Goal: Information Seeking & Learning: Compare options

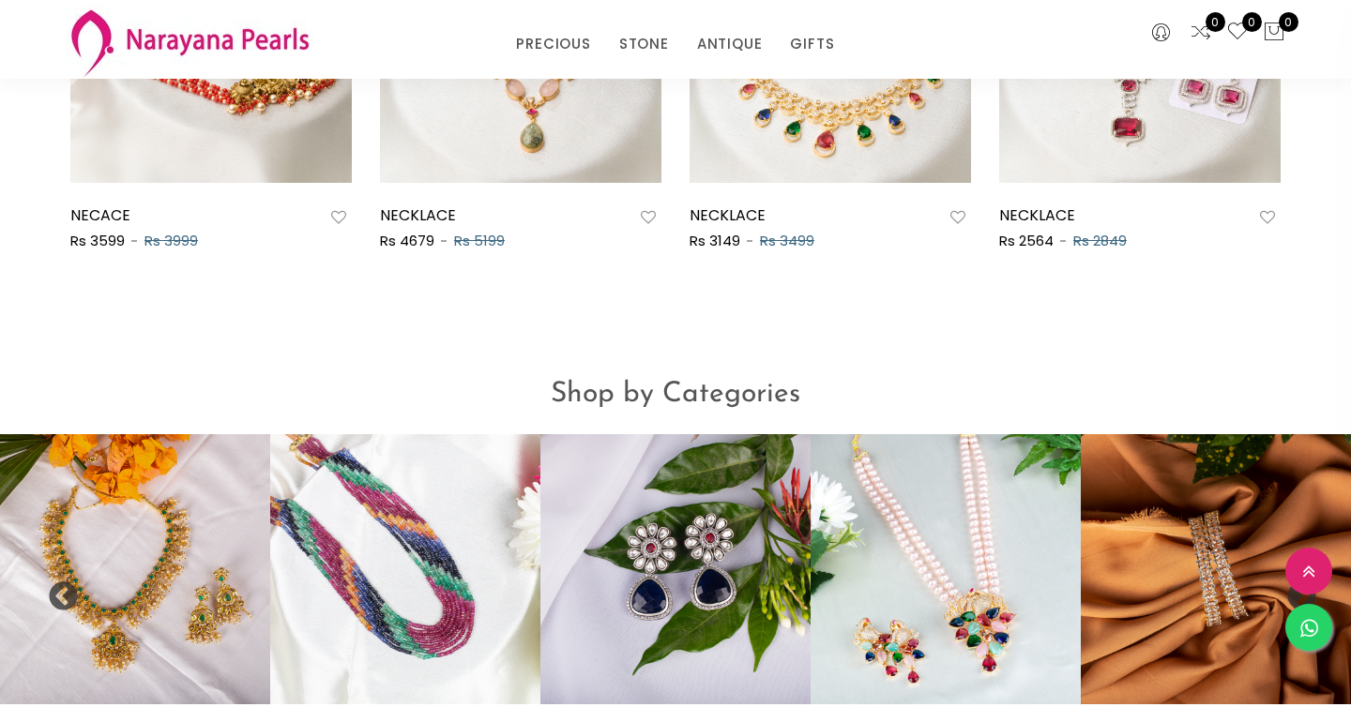
scroll to position [1235, 0]
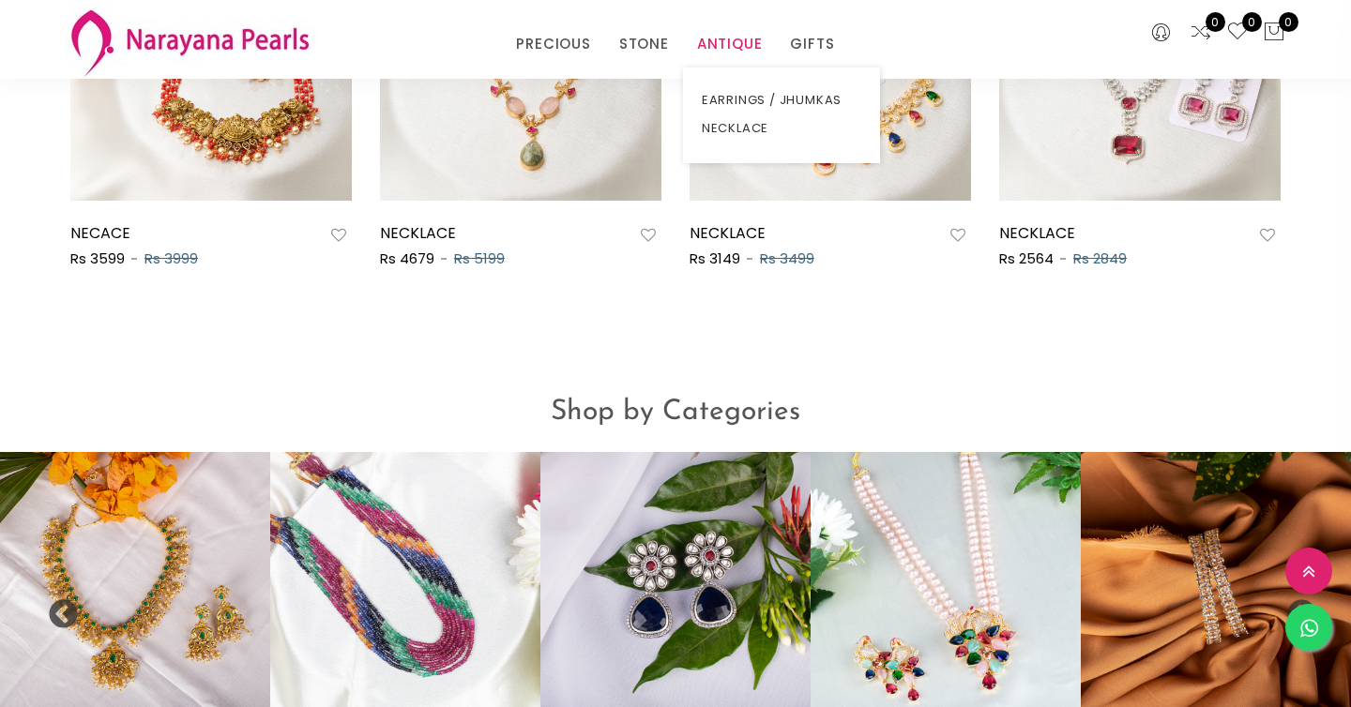
click at [718, 39] on link "ANTIQUE" at bounding box center [730, 44] width 66 height 28
click at [740, 131] on link "NECKLACE" at bounding box center [781, 128] width 159 height 28
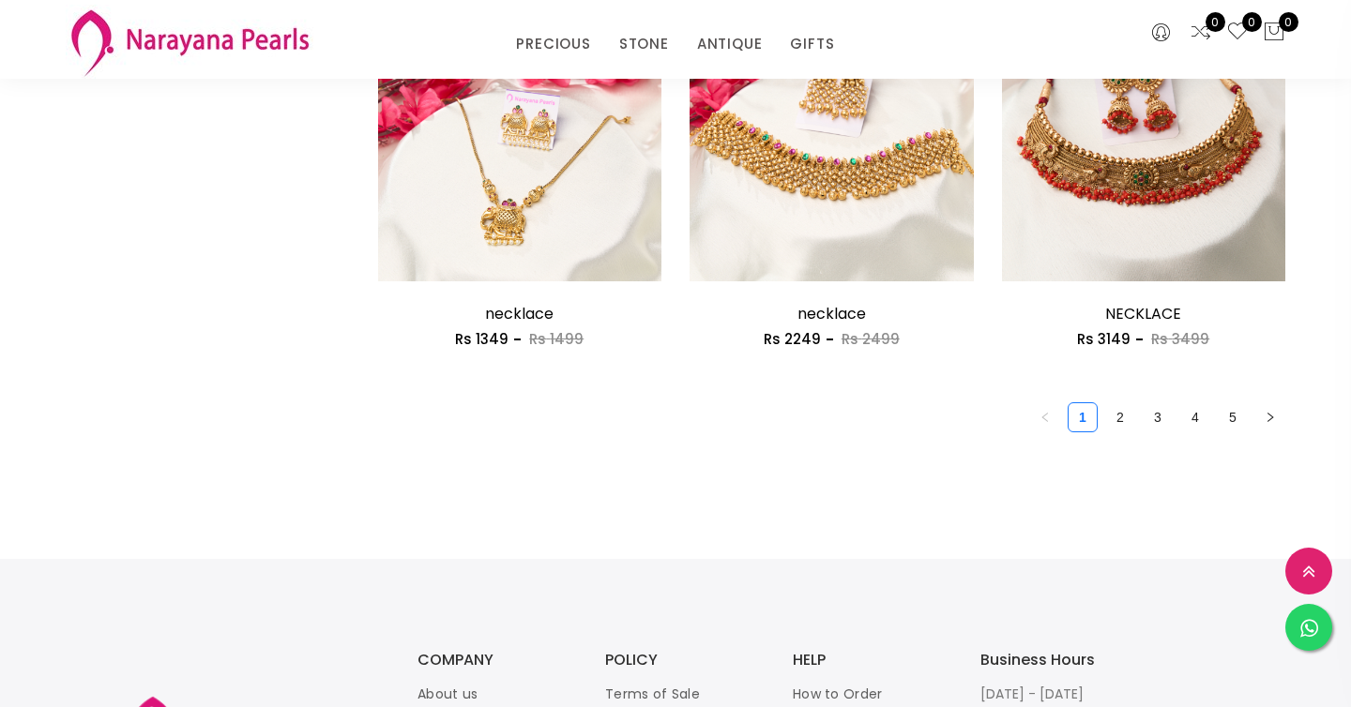
scroll to position [2511, 0]
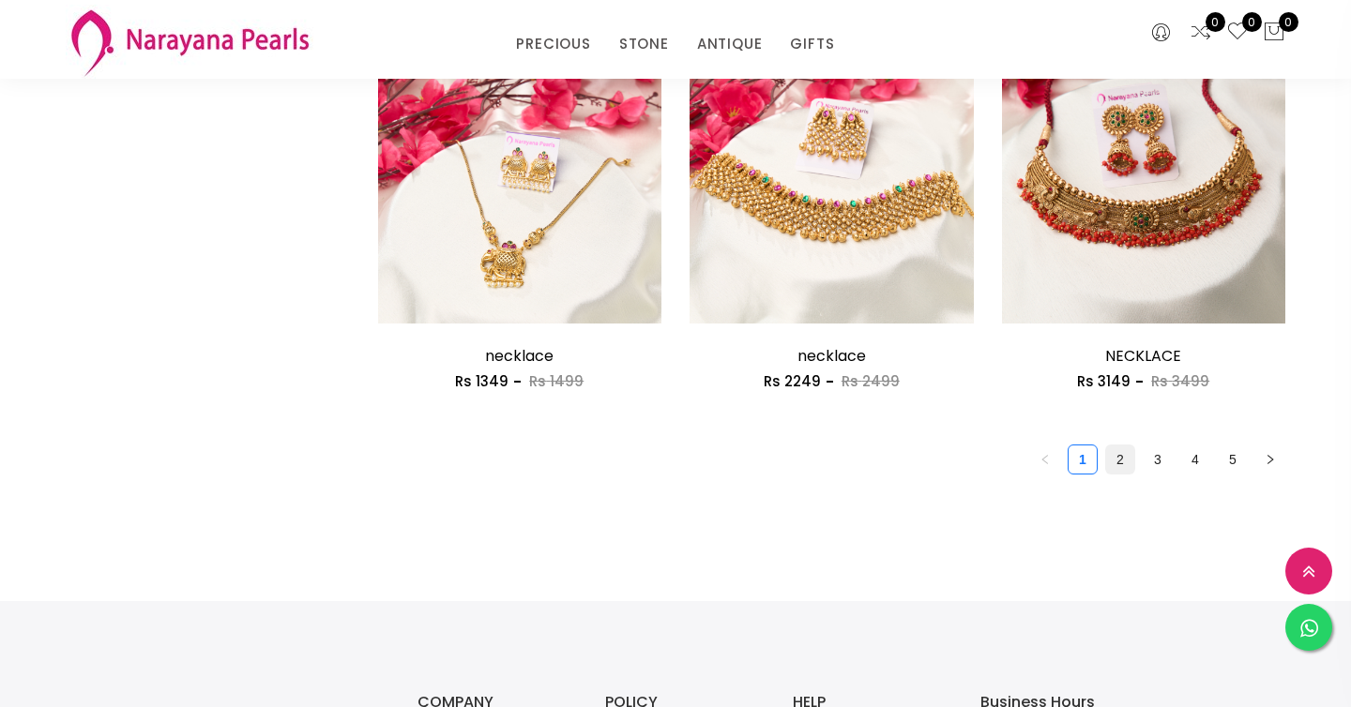
click at [1121, 463] on link "2" at bounding box center [1120, 460] width 28 height 28
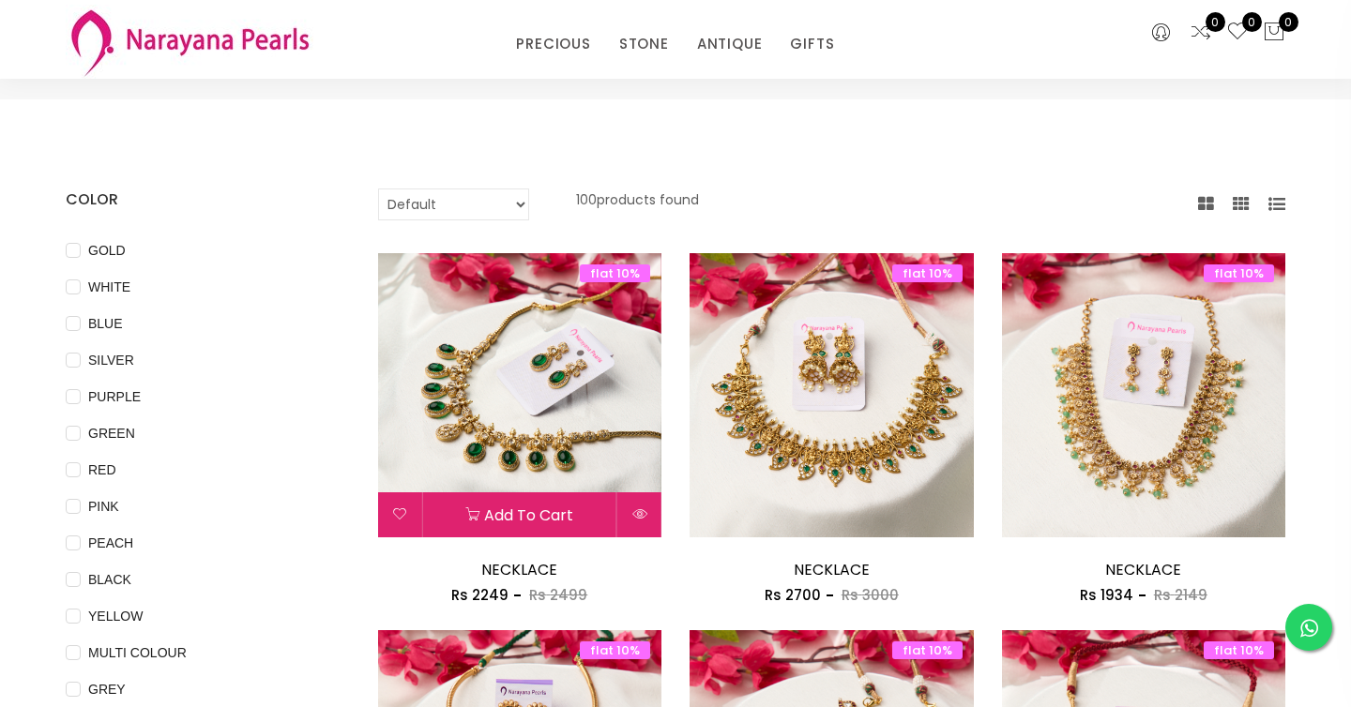
scroll to position [9, 0]
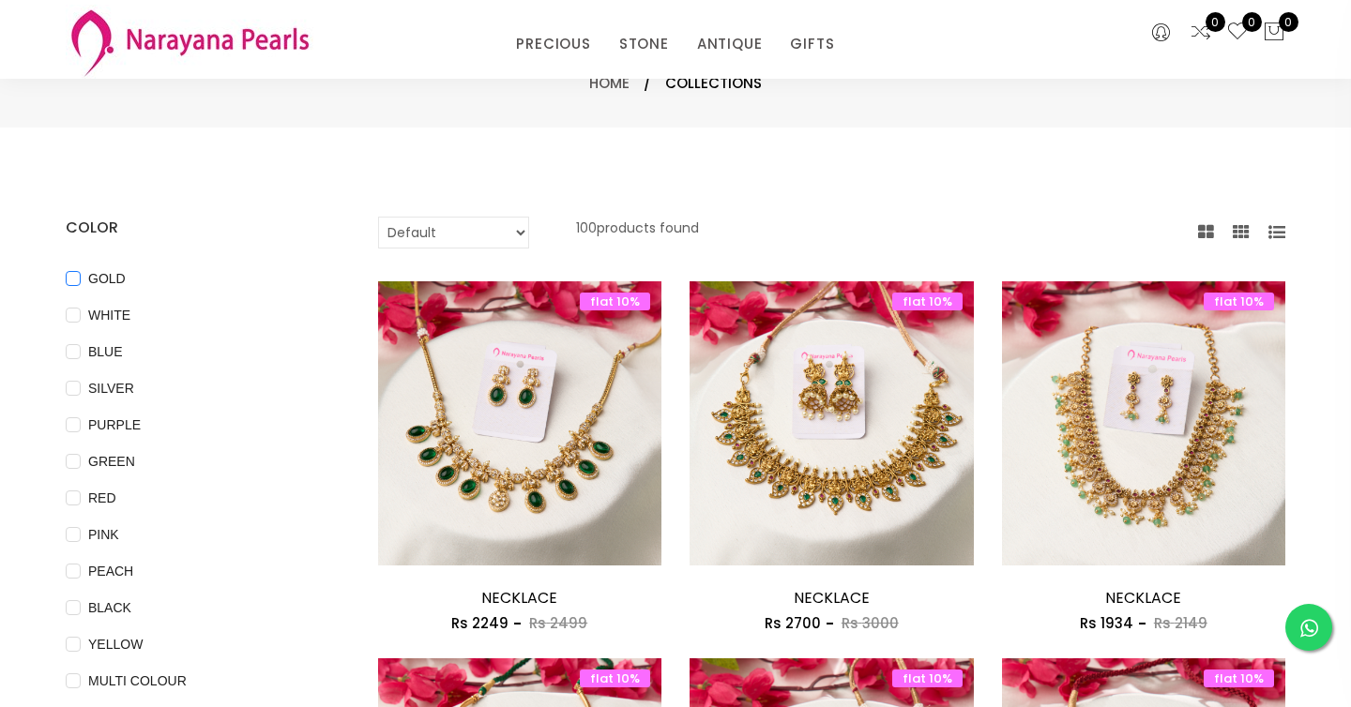
click at [75, 275] on input "GOLD" at bounding box center [73, 292] width 15 height 42
checkbox input "true"
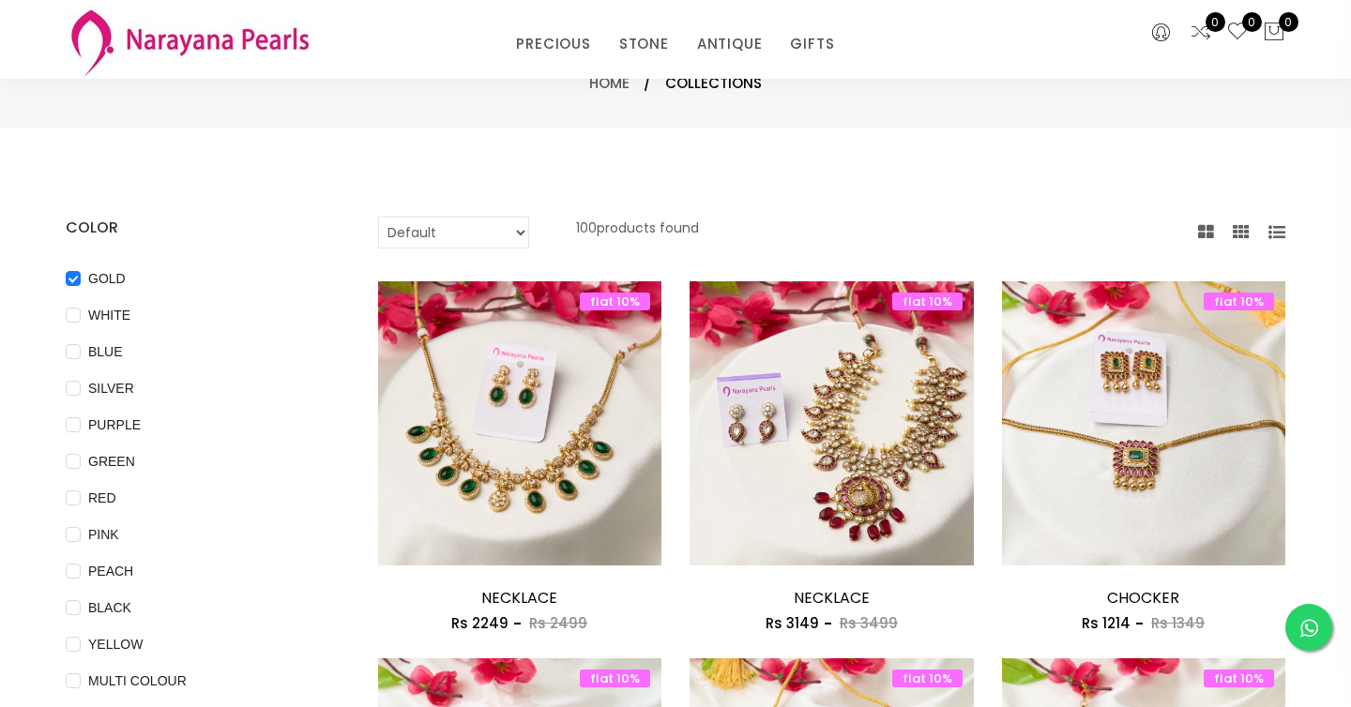
click at [501, 240] on select "Default Price - High to Low Price - Low to High" at bounding box center [453, 233] width 151 height 32
select select "priceLowToHigh"
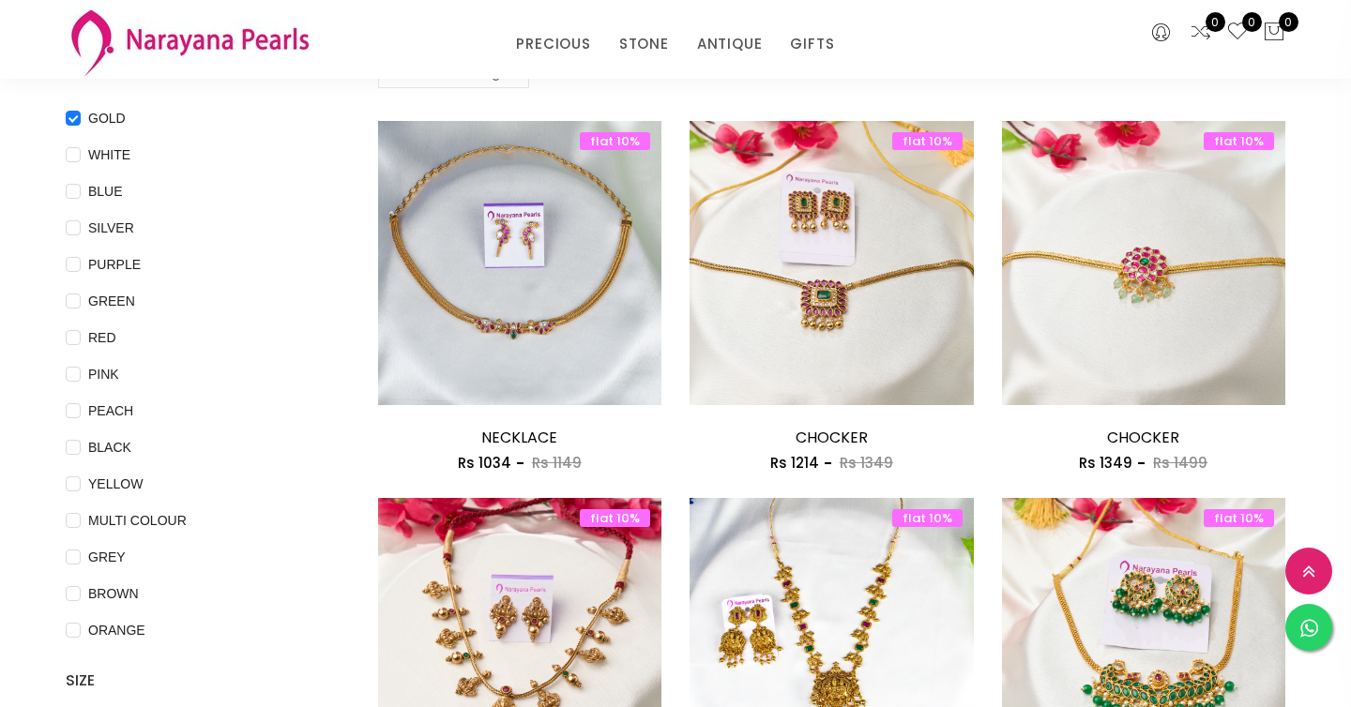
scroll to position [0, 0]
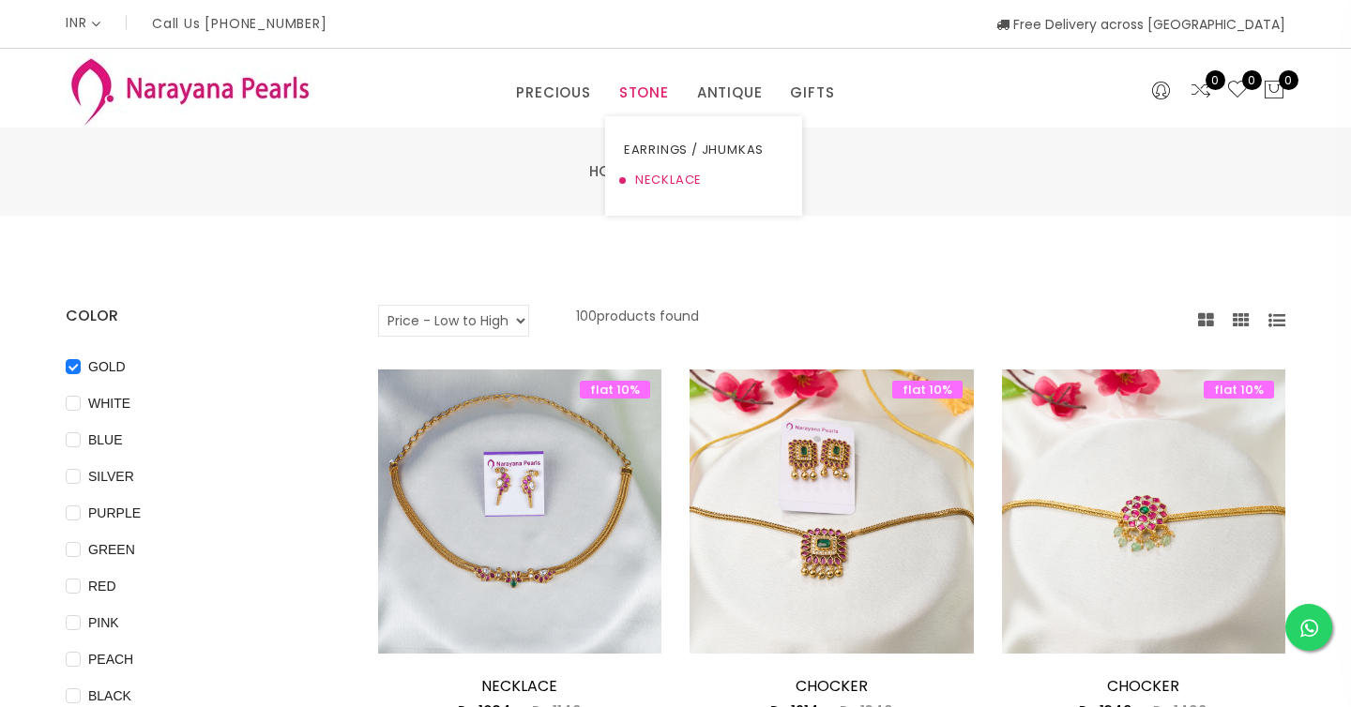
click at [661, 178] on link "NECKLACE" at bounding box center [703, 180] width 159 height 30
click at [196, 90] on img at bounding box center [190, 90] width 248 height 74
